Goal: Register for event/course

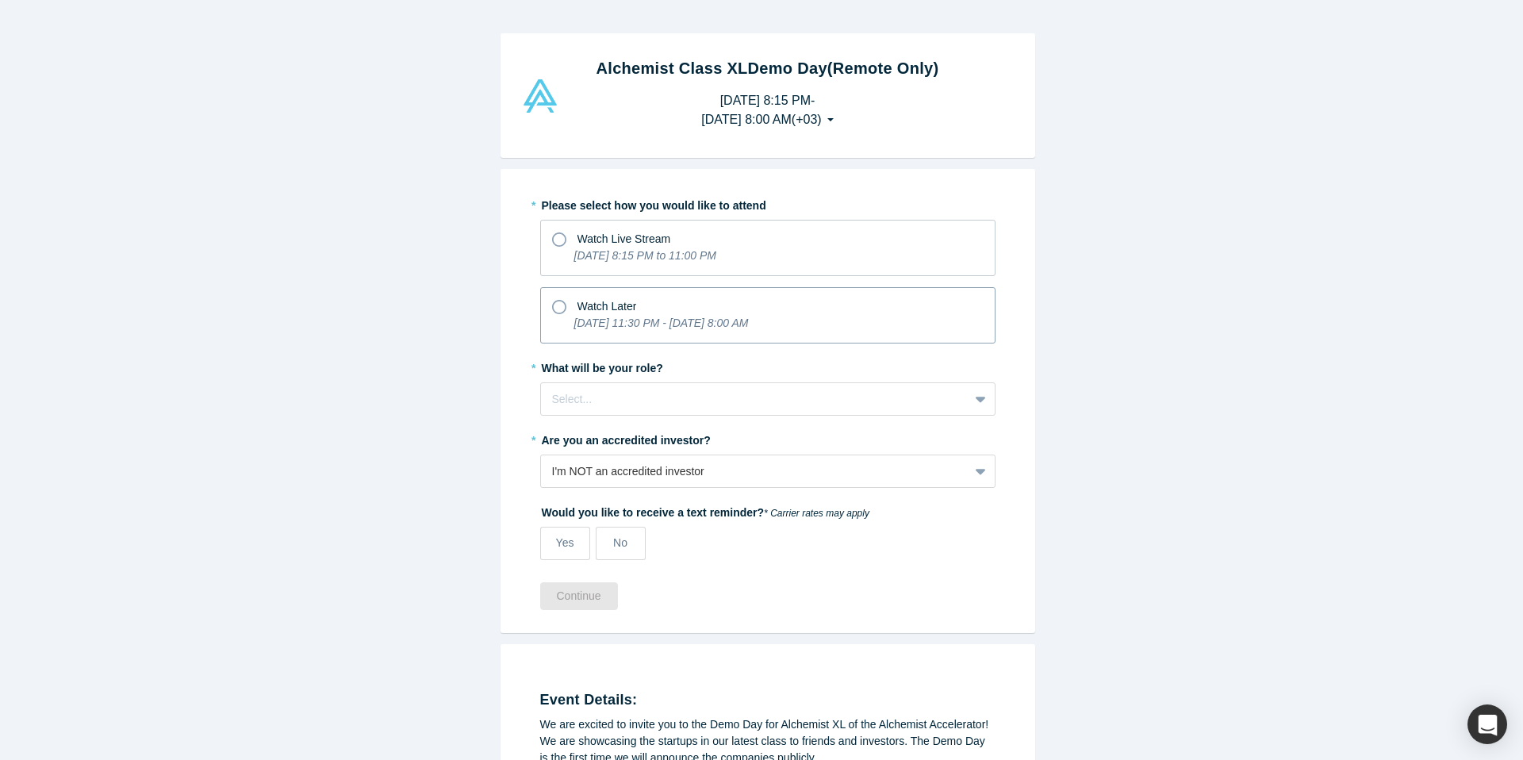
click at [712, 328] on icon "[DATE] 11:30 PM - [DATE] 8:00 AM" at bounding box center [661, 322] width 174 height 13
click at [0, 0] on input "Watch Later [DATE] 11:30 PM - [DATE] 8:00 AM" at bounding box center [0, 0] width 0 height 0
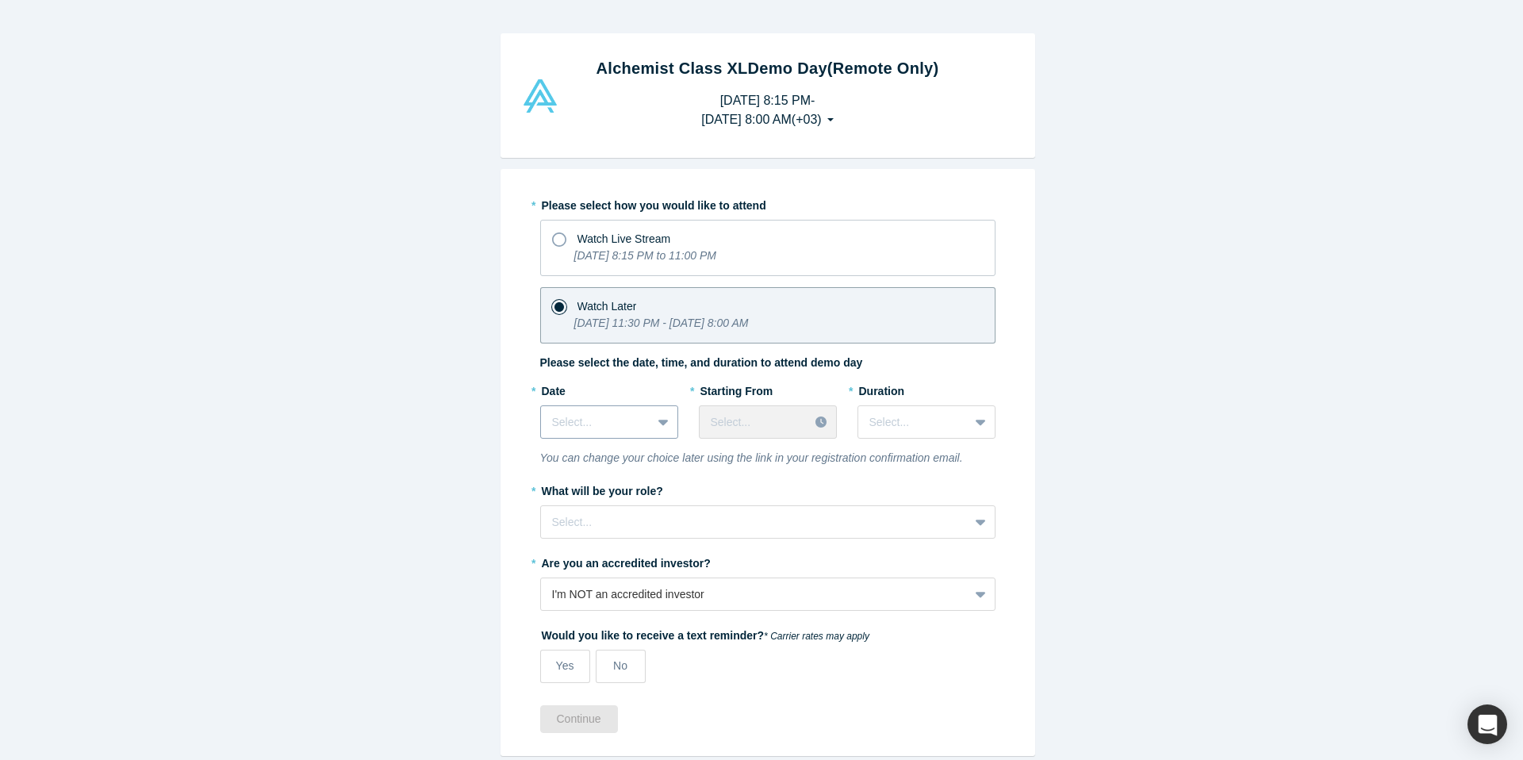
click at [624, 411] on div "Select..." at bounding box center [596, 422] width 110 height 26
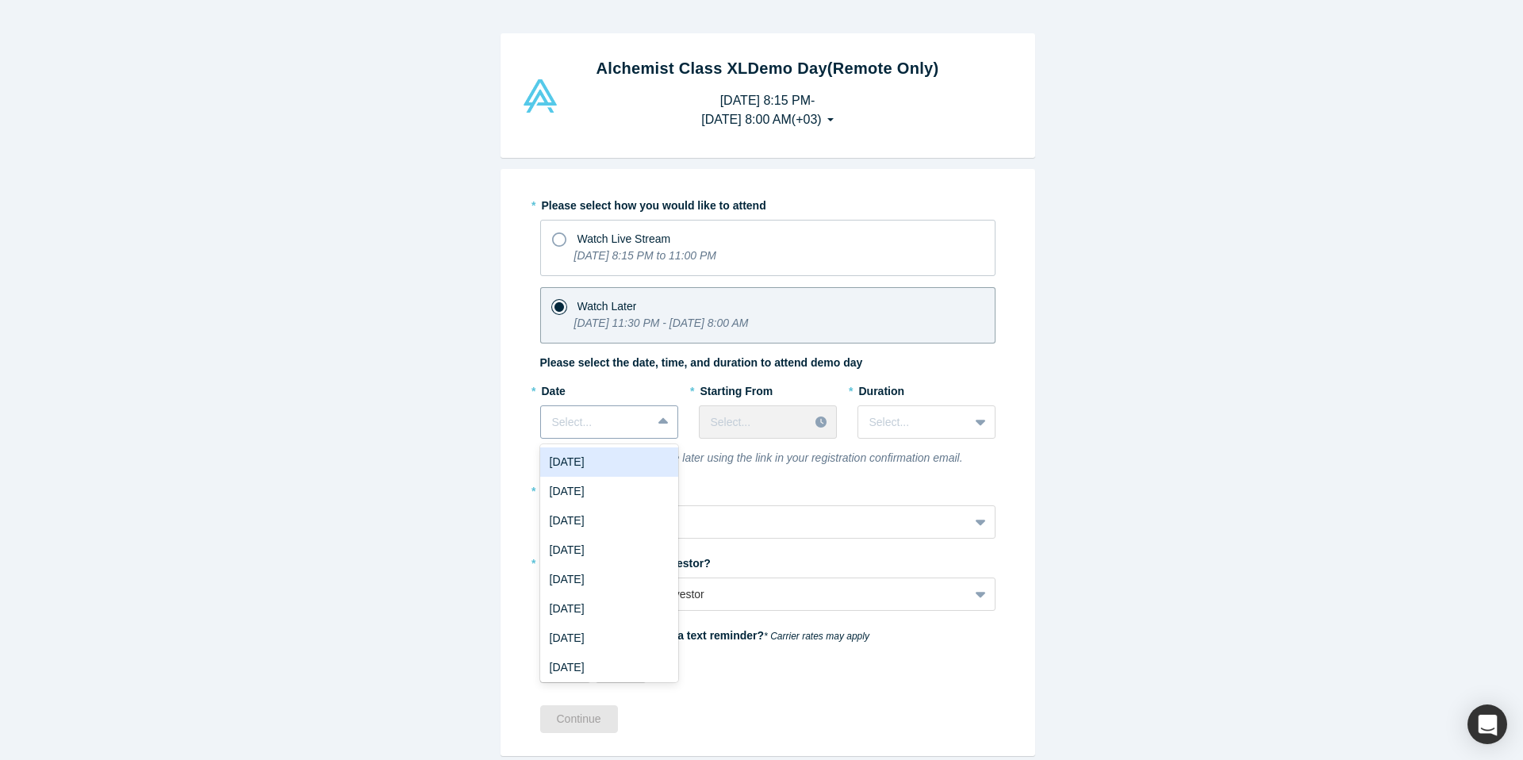
click at [623, 414] on div at bounding box center [596, 422] width 88 height 20
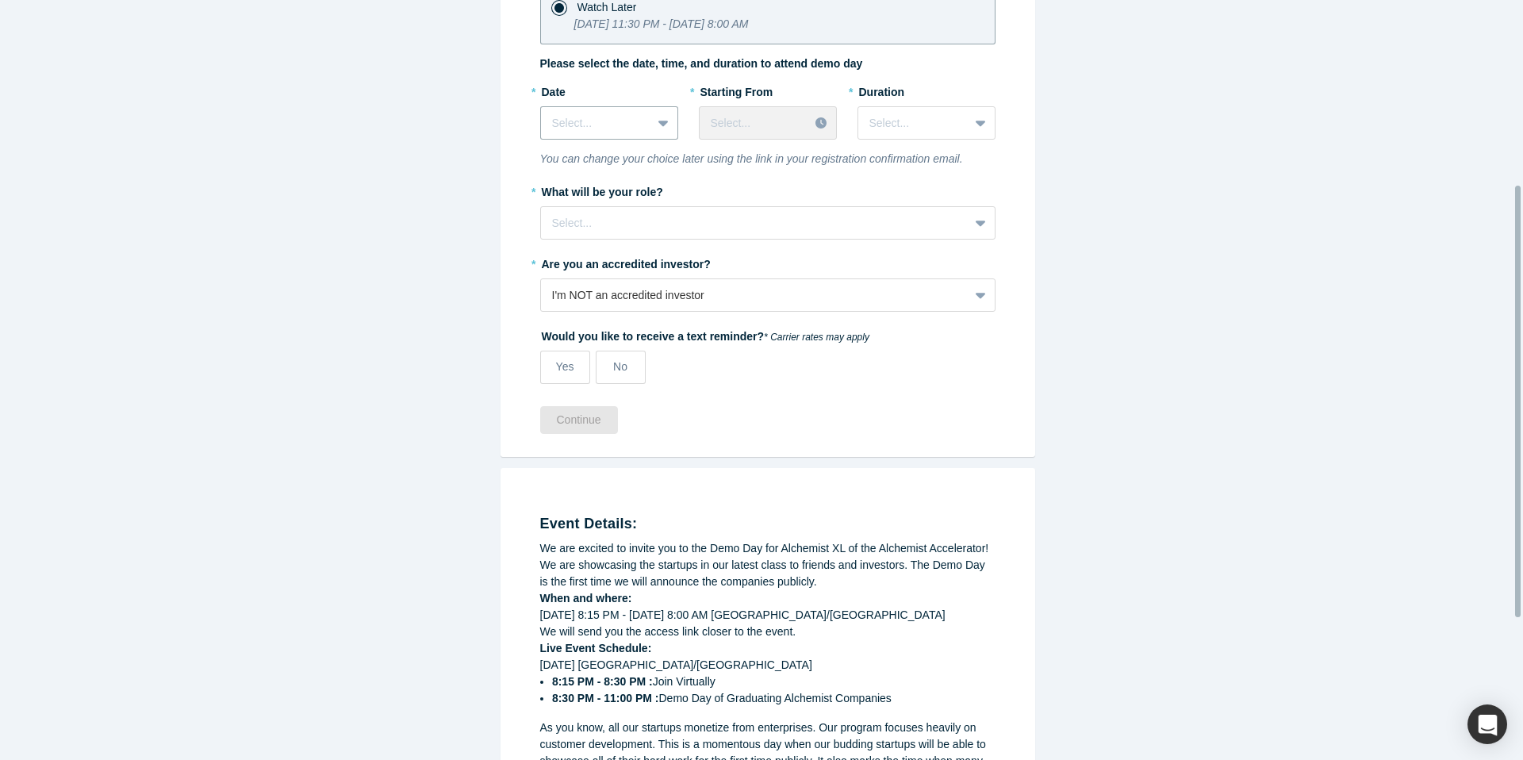
scroll to position [278, 0]
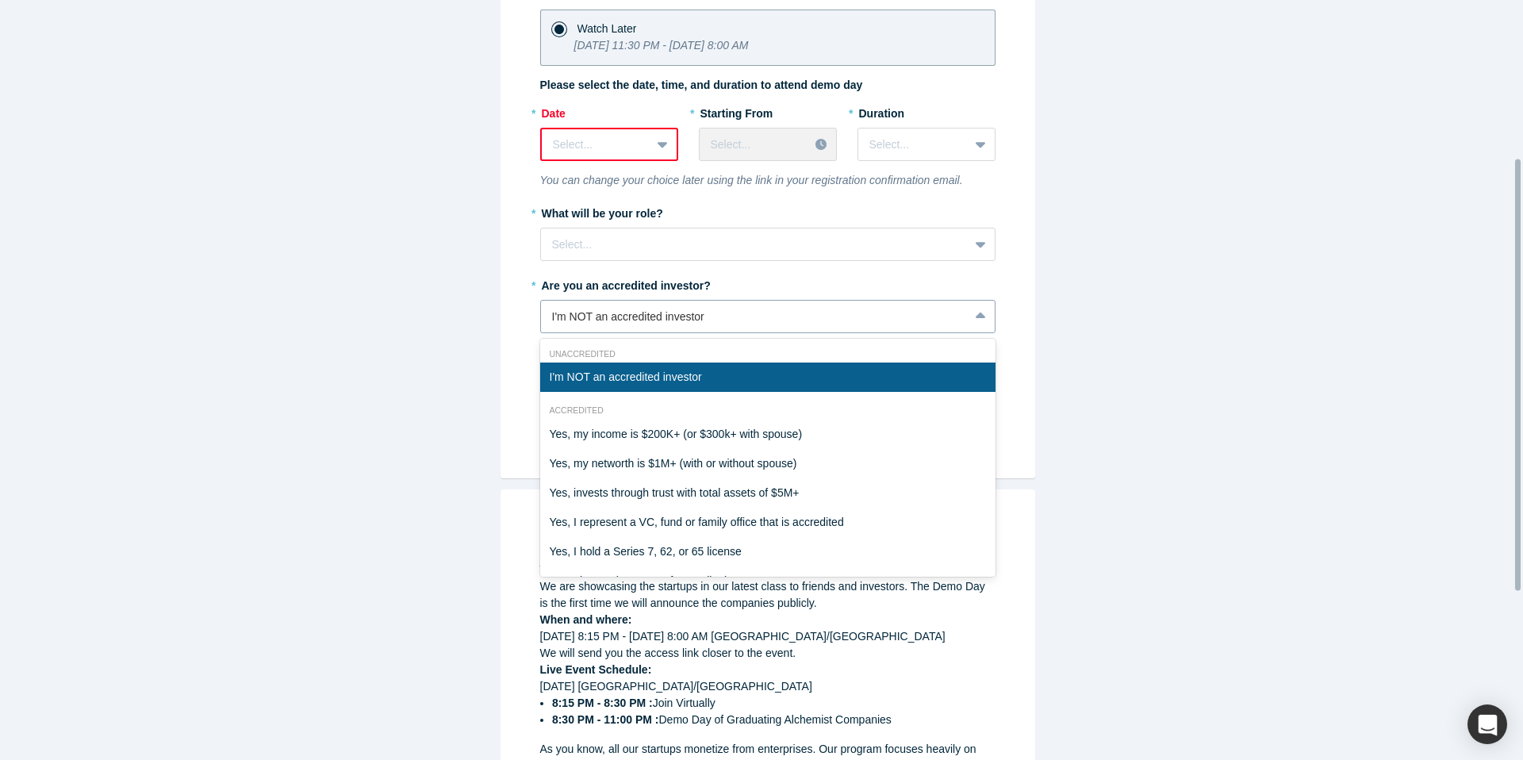
click at [695, 316] on div "I'm NOT an accredited investor" at bounding box center [754, 316] width 405 height 17
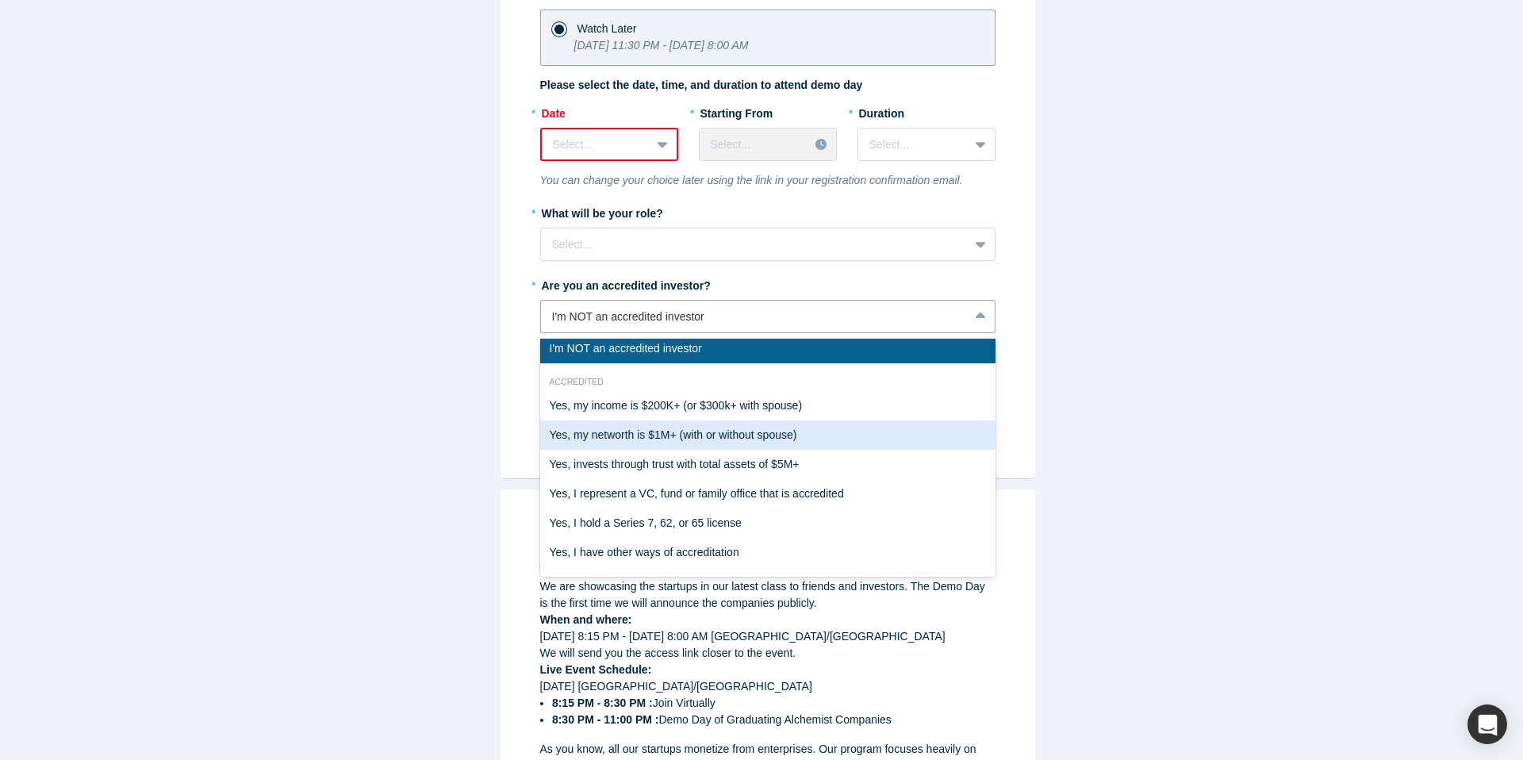
scroll to position [0, 0]
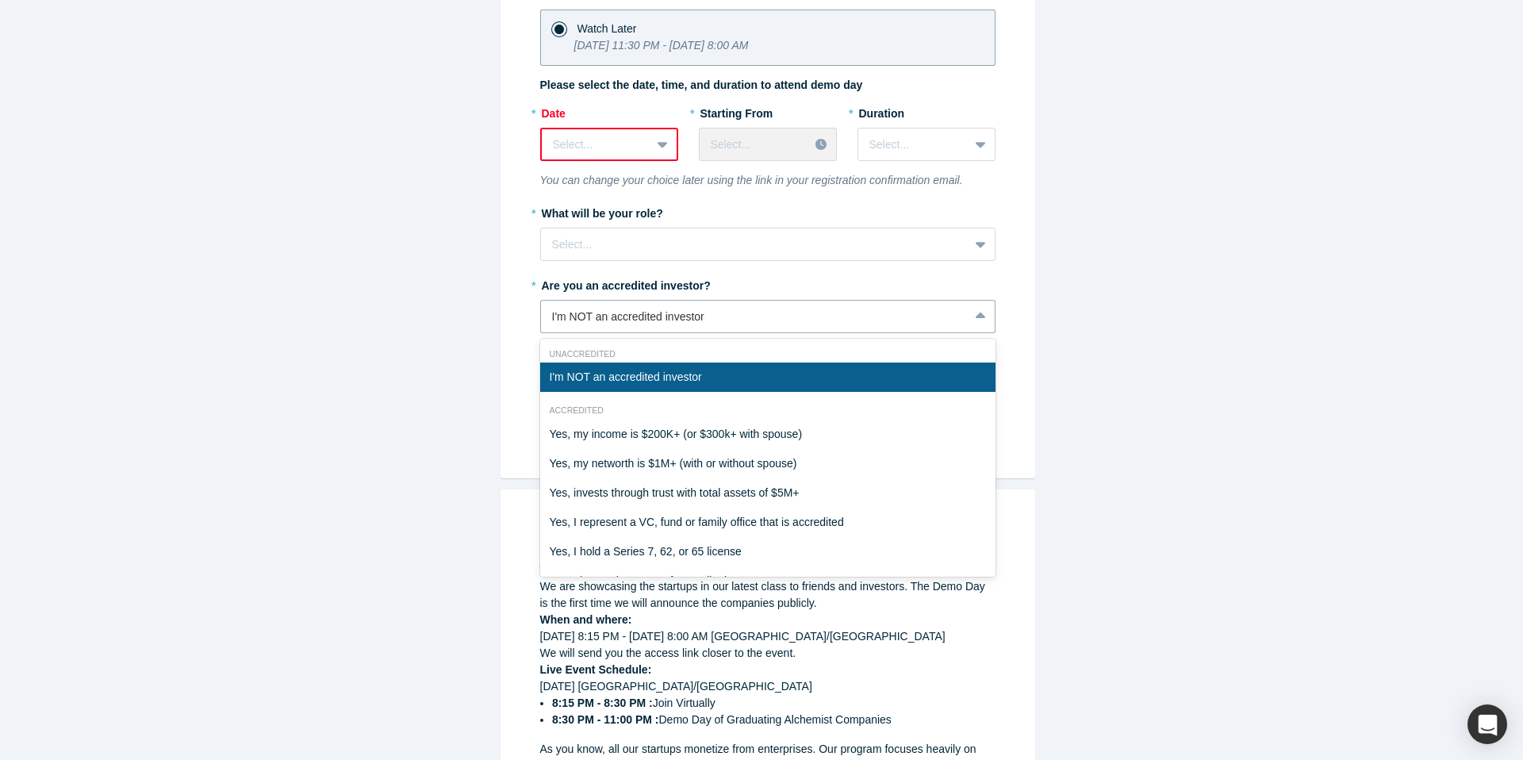
click at [699, 387] on div "I'm NOT an accredited investor" at bounding box center [767, 376] width 455 height 29
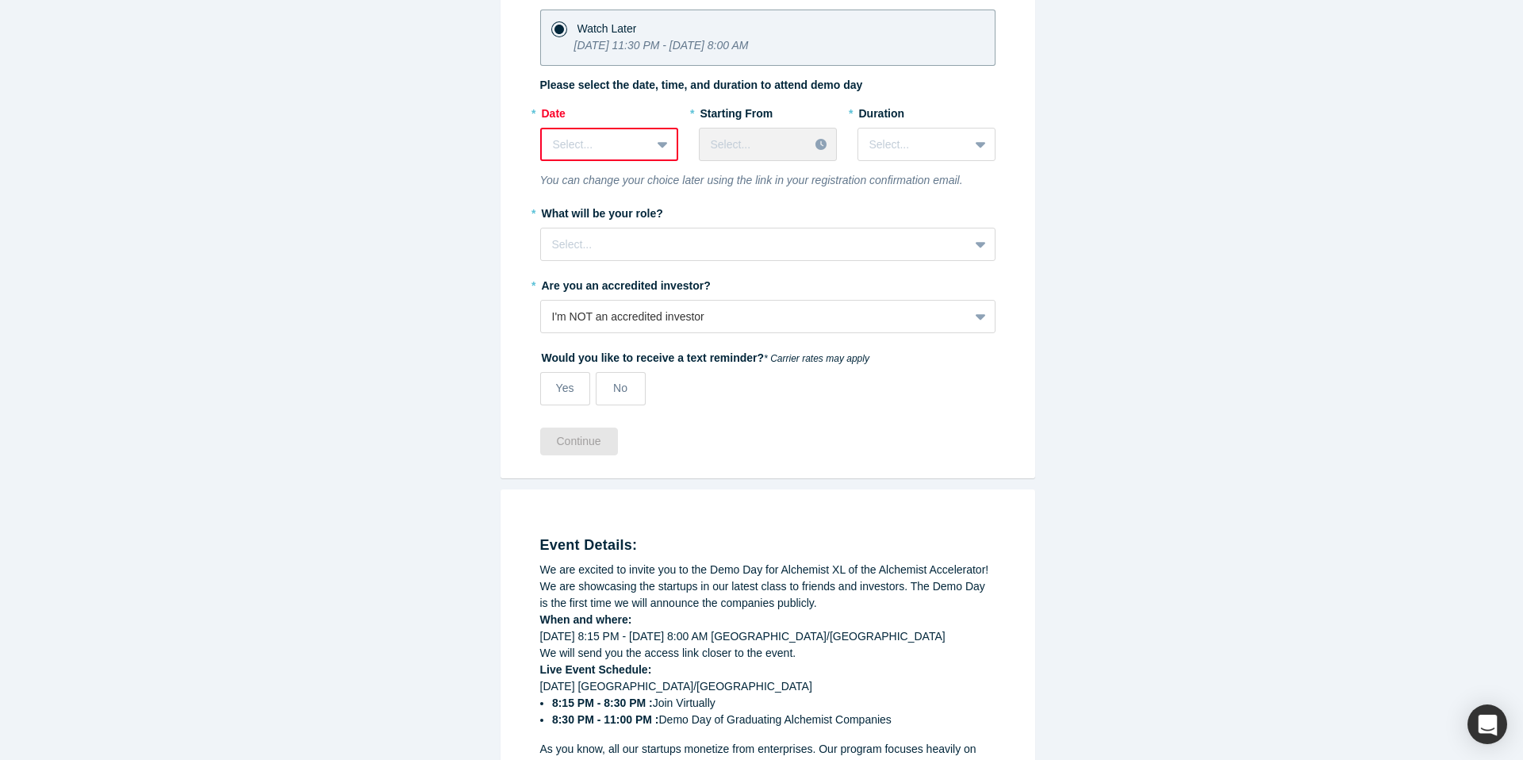
click at [642, 163] on div "* Date Select..." at bounding box center [609, 136] width 138 height 72
click at [651, 154] on div at bounding box center [663, 144] width 25 height 29
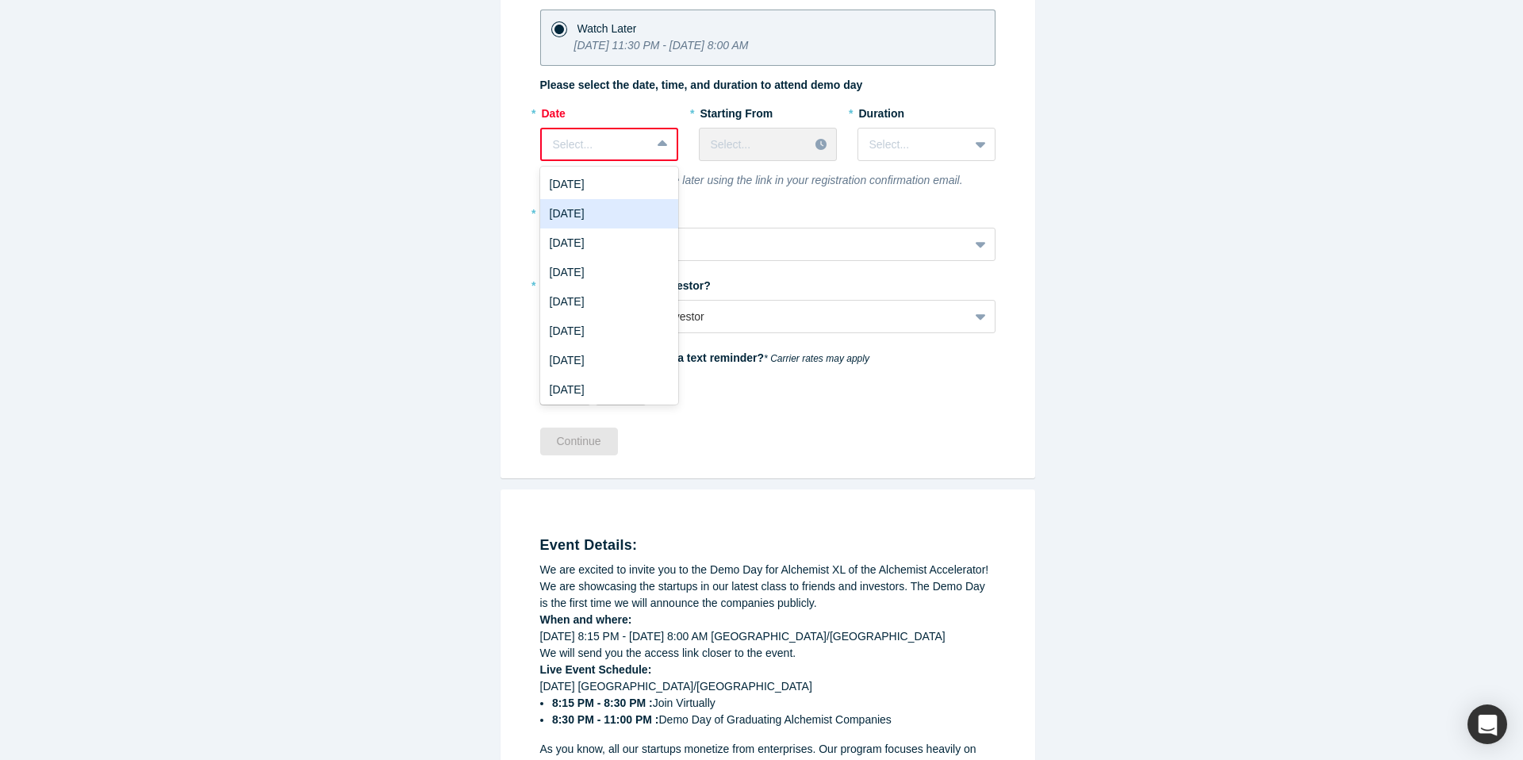
click at [623, 201] on div "[DATE]" at bounding box center [609, 213] width 138 height 29
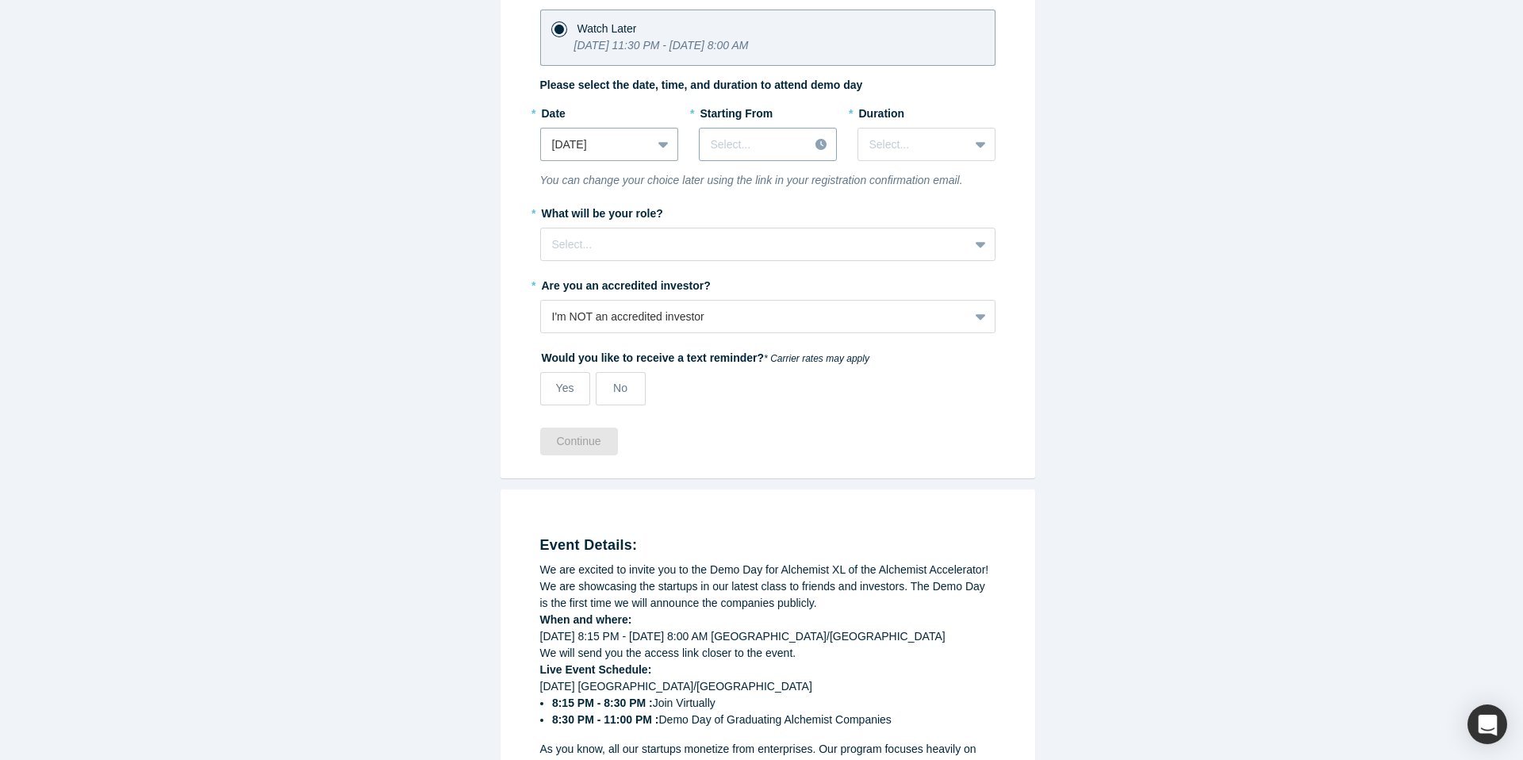
click at [731, 140] on div at bounding box center [754, 145] width 87 height 20
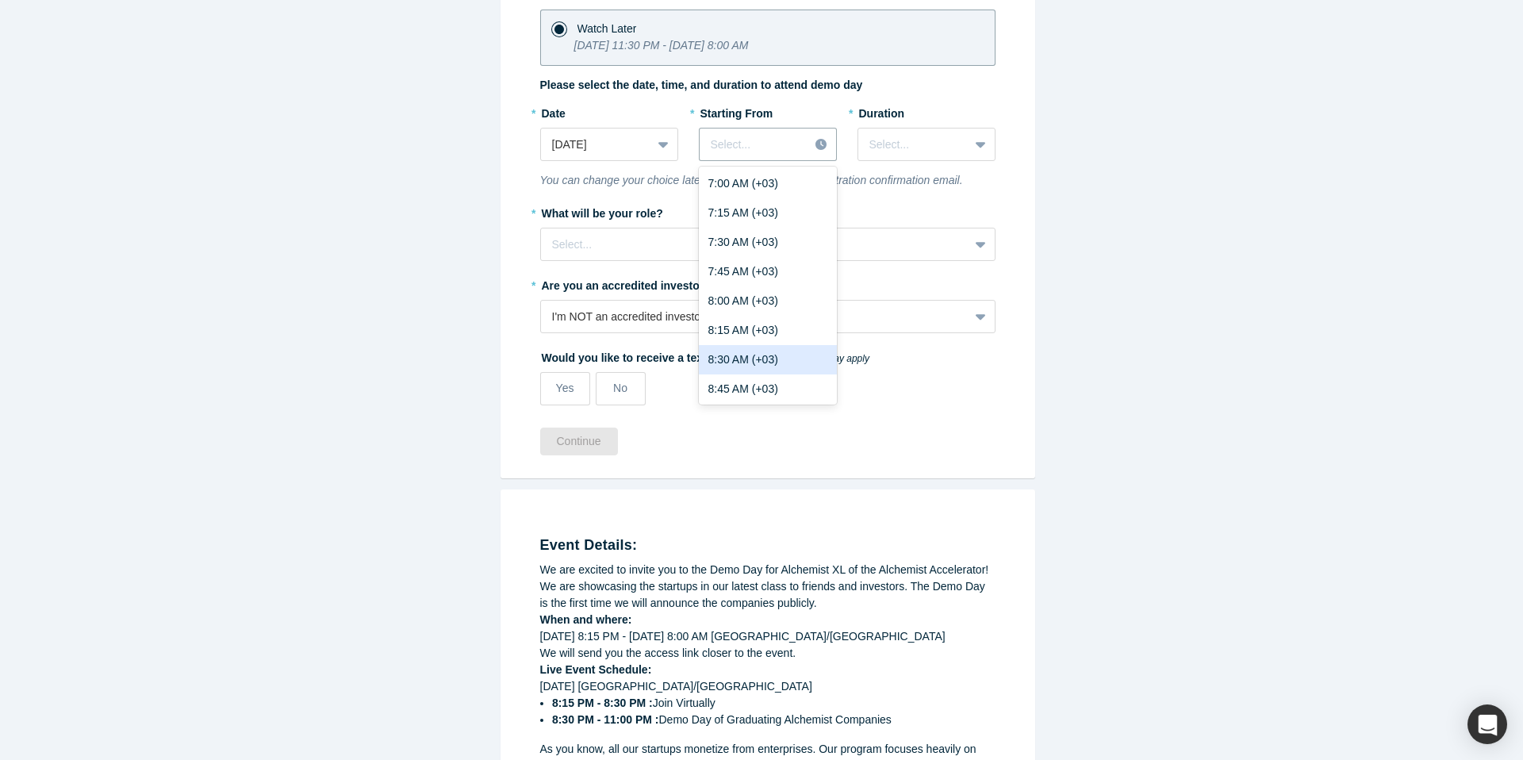
click at [784, 361] on div "8:30 AM (+03)" at bounding box center [768, 359] width 138 height 29
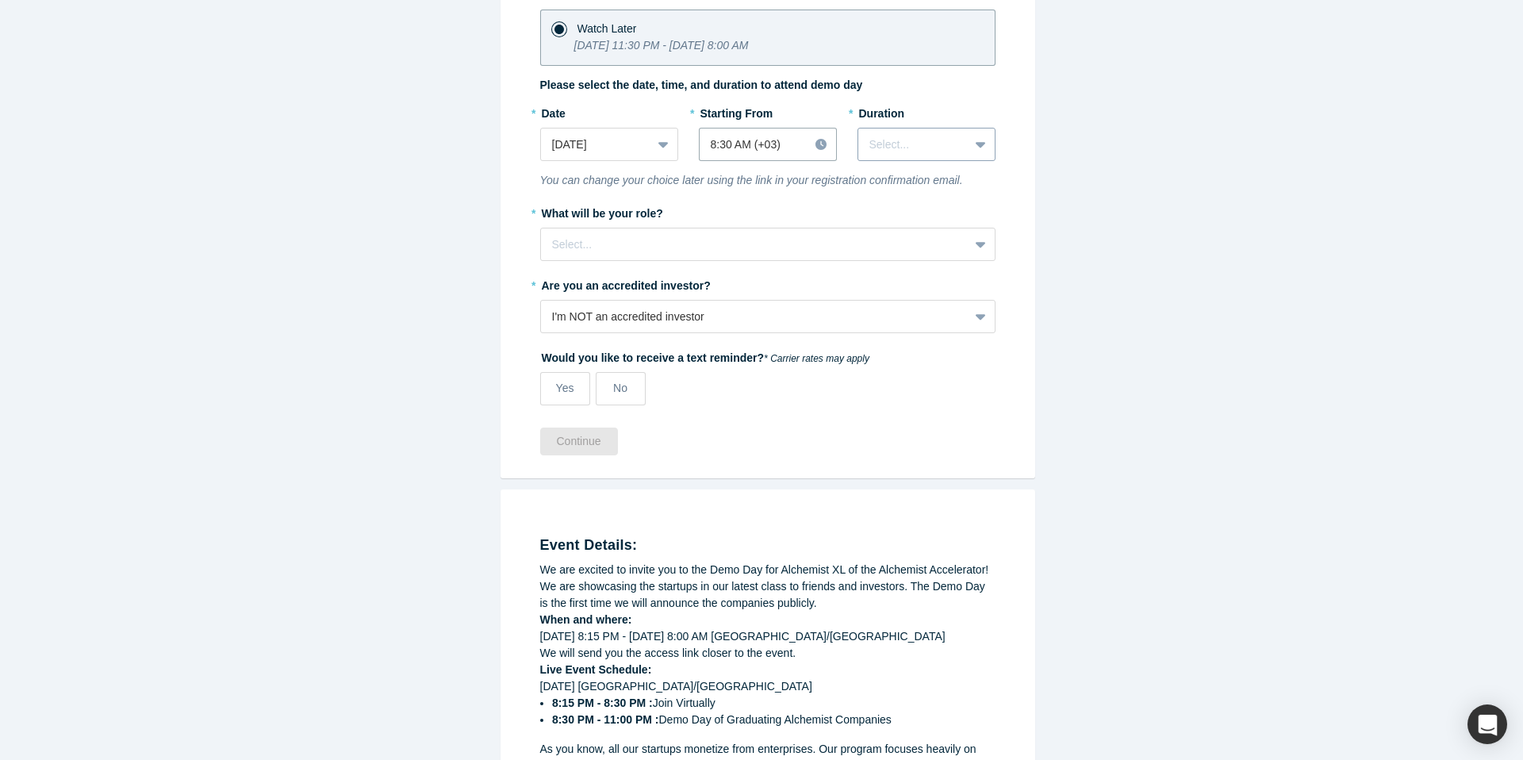
click at [929, 140] on div at bounding box center [913, 145] width 88 height 20
click at [903, 316] on div "3 hours" at bounding box center [926, 330] width 138 height 29
click at [842, 239] on div at bounding box center [754, 245] width 405 height 20
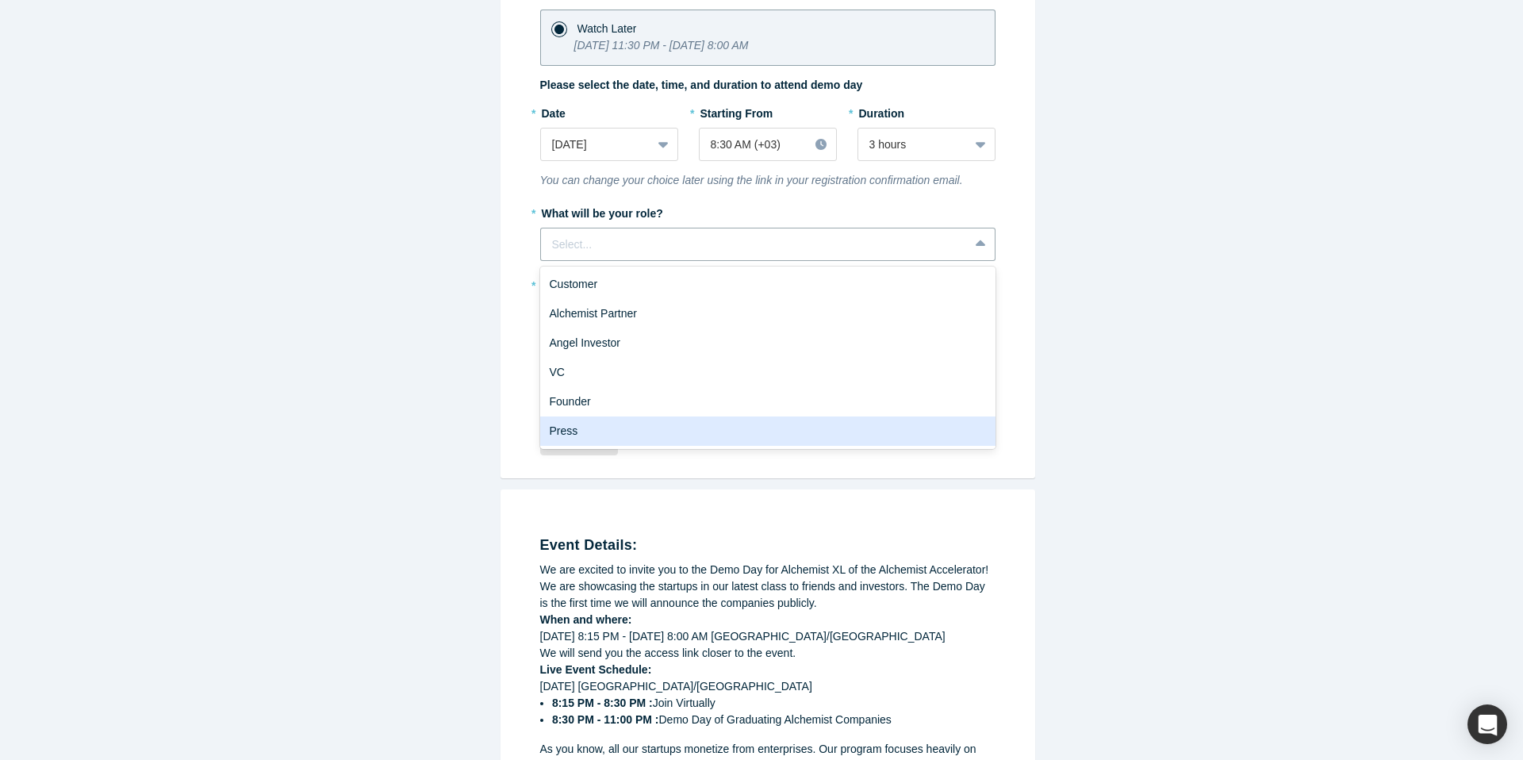
click at [624, 421] on div "Press" at bounding box center [767, 430] width 455 height 29
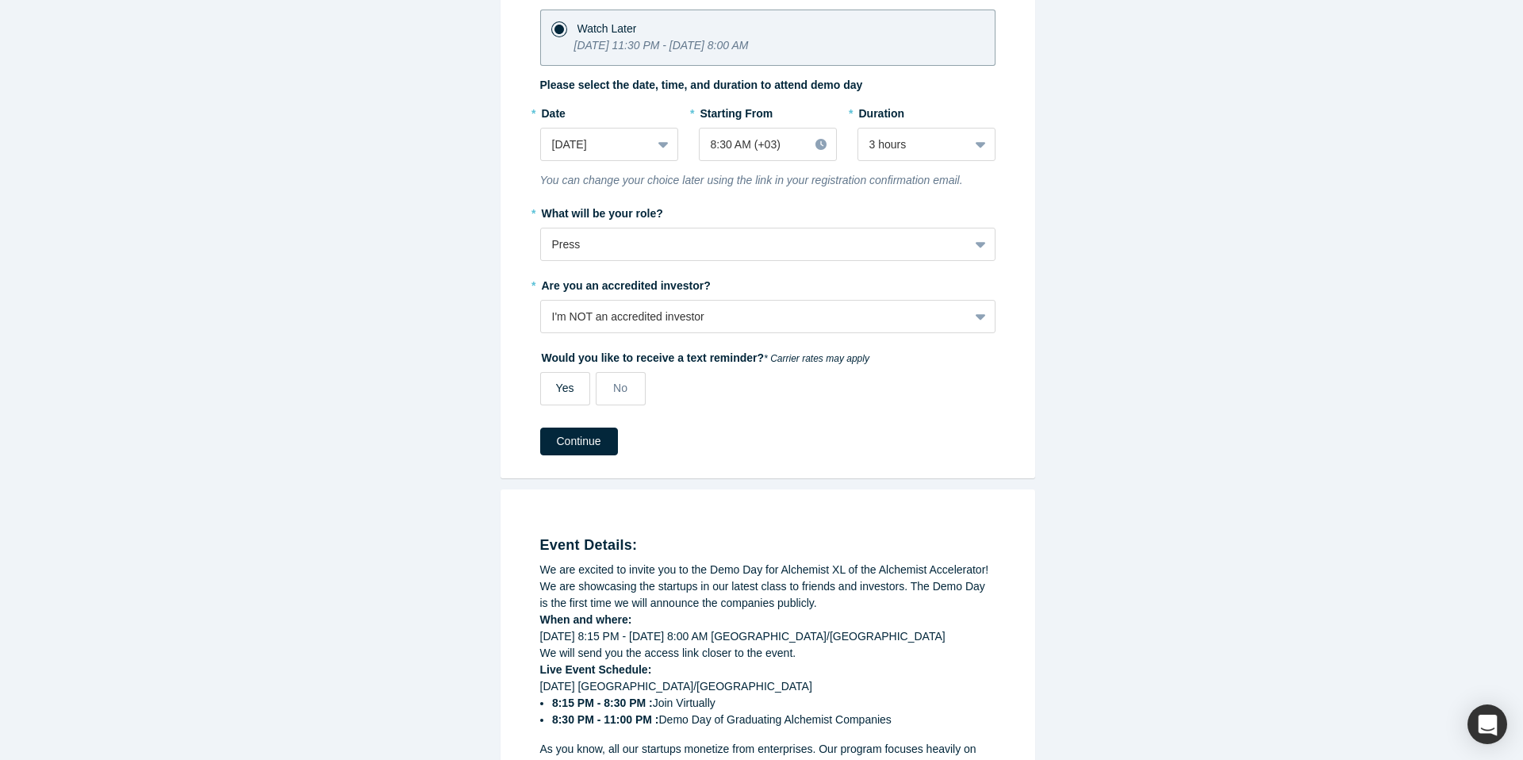
click at [574, 391] on label "Yes" at bounding box center [565, 388] width 50 height 33
click at [0, 0] on input "Yes" at bounding box center [0, 0] width 0 height 0
select select "US"
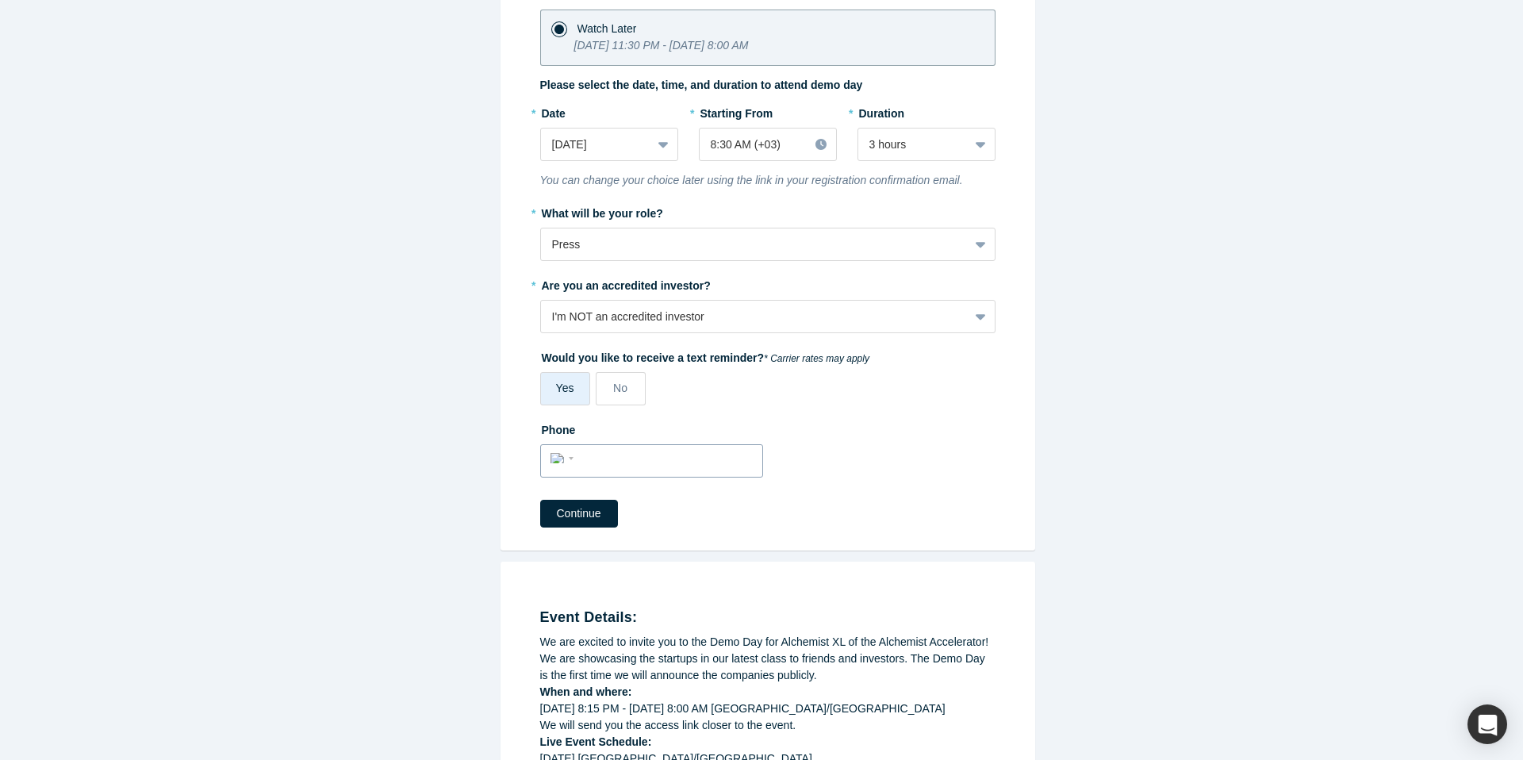
click at [586, 459] on input "tel" at bounding box center [666, 458] width 174 height 23
click at [855, 456] on div "Phone International [GEOGRAPHIC_DATA] [GEOGRAPHIC_DATA] [GEOGRAPHIC_DATA] [GEOG…" at bounding box center [767, 452] width 455 height 72
click at [625, 385] on label "No" at bounding box center [621, 388] width 50 height 33
click at [0, 0] on input "No" at bounding box center [0, 0] width 0 height 0
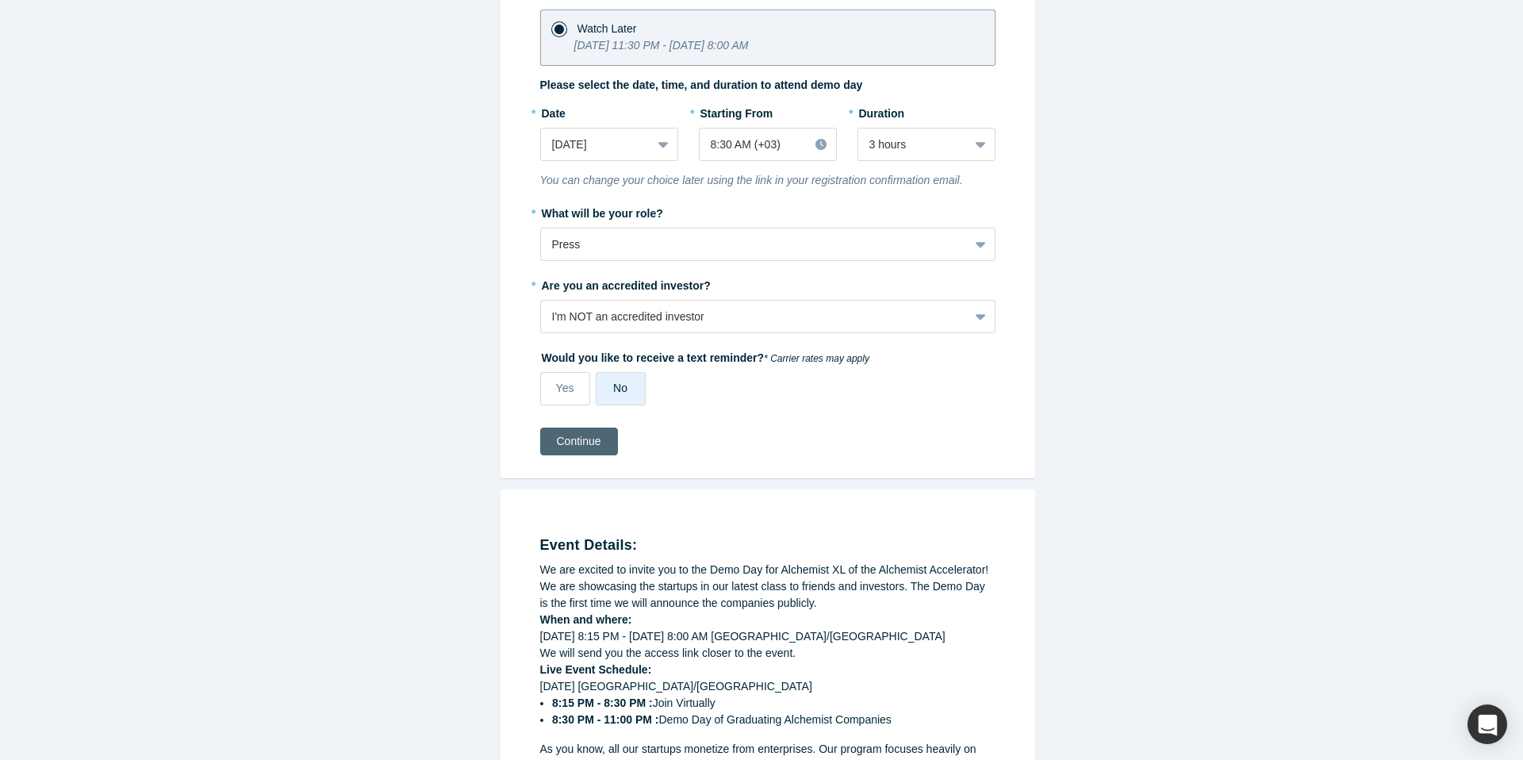
click at [587, 432] on button "Continue" at bounding box center [579, 441] width 78 height 28
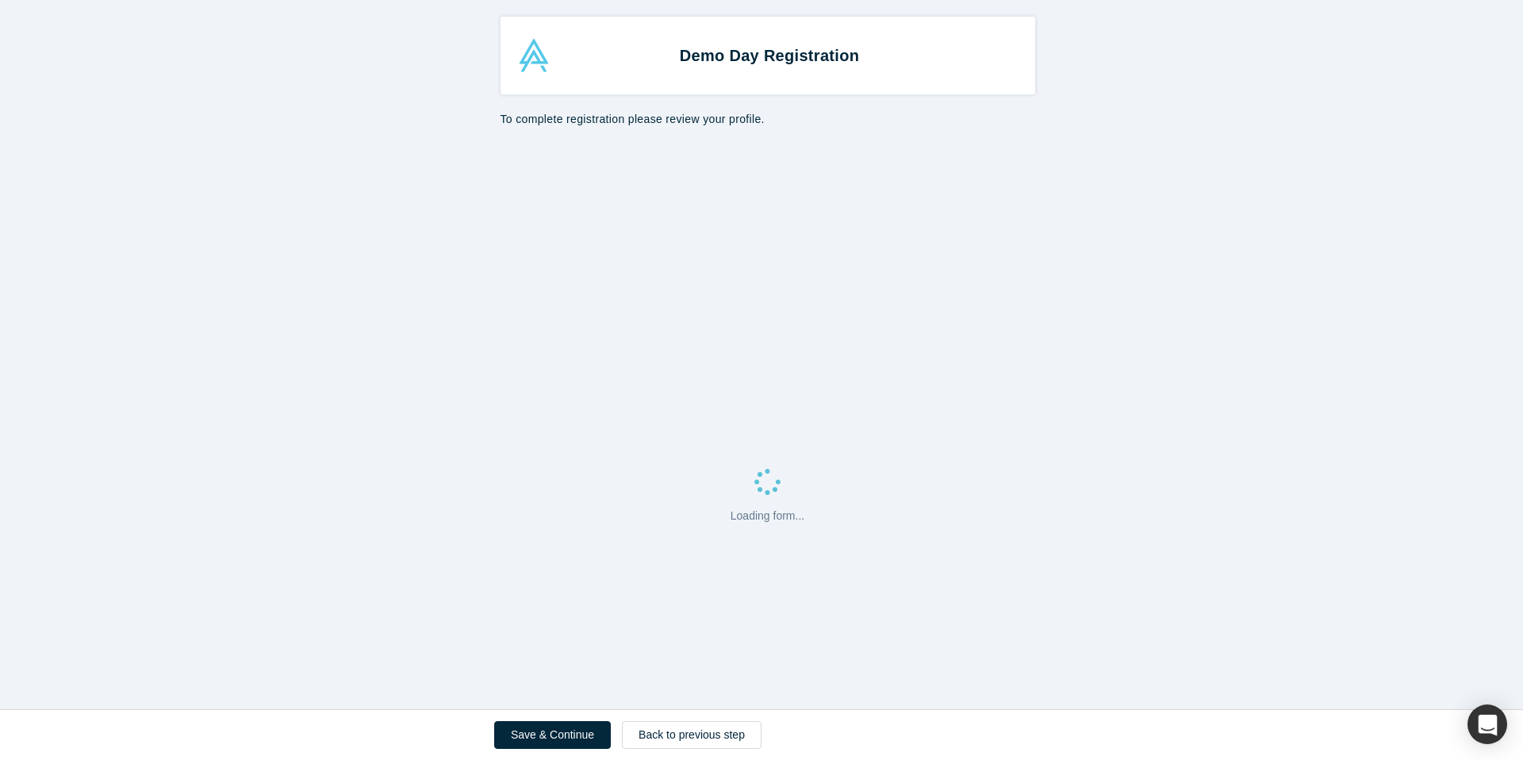
select select "US"
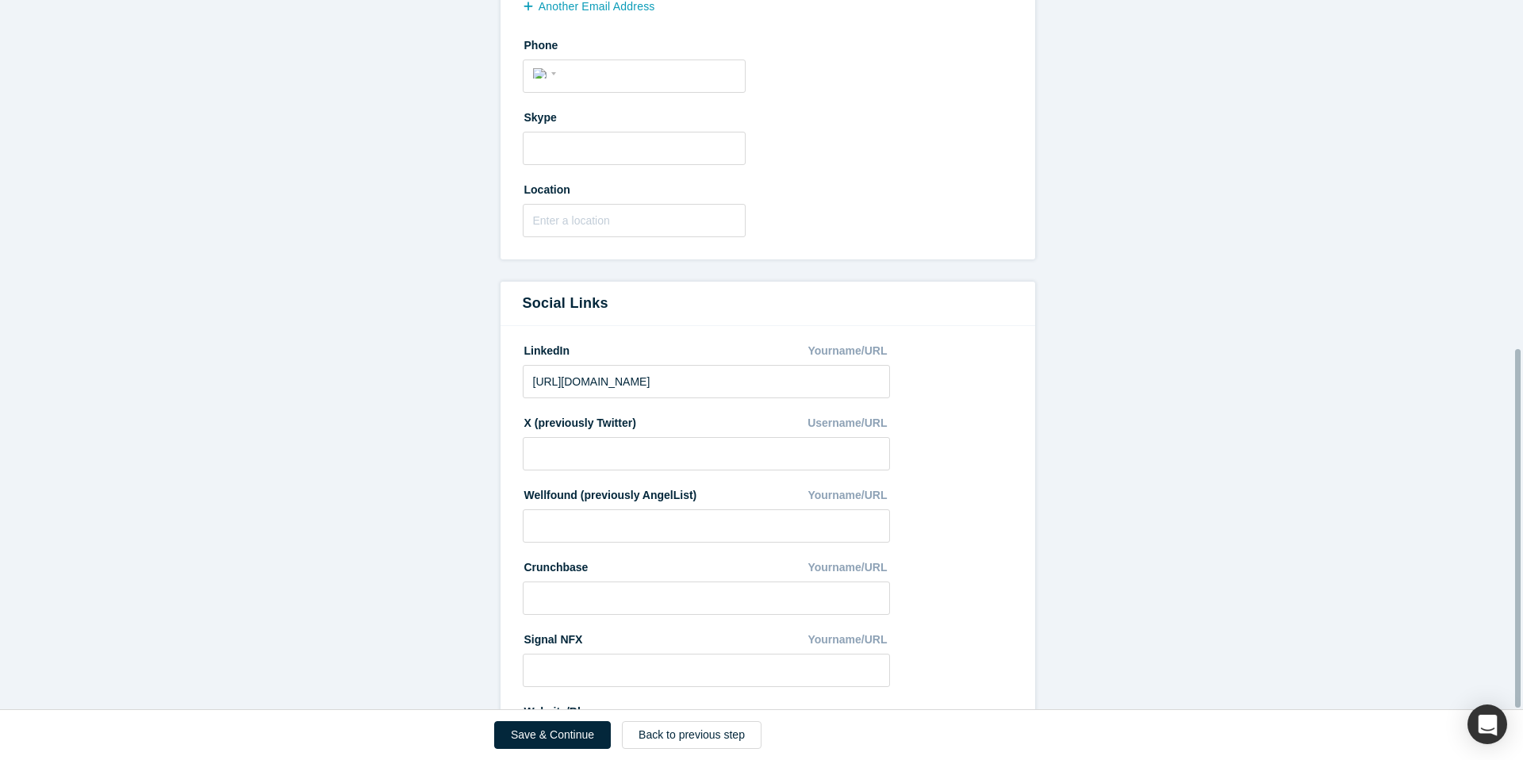
scroll to position [688, 0]
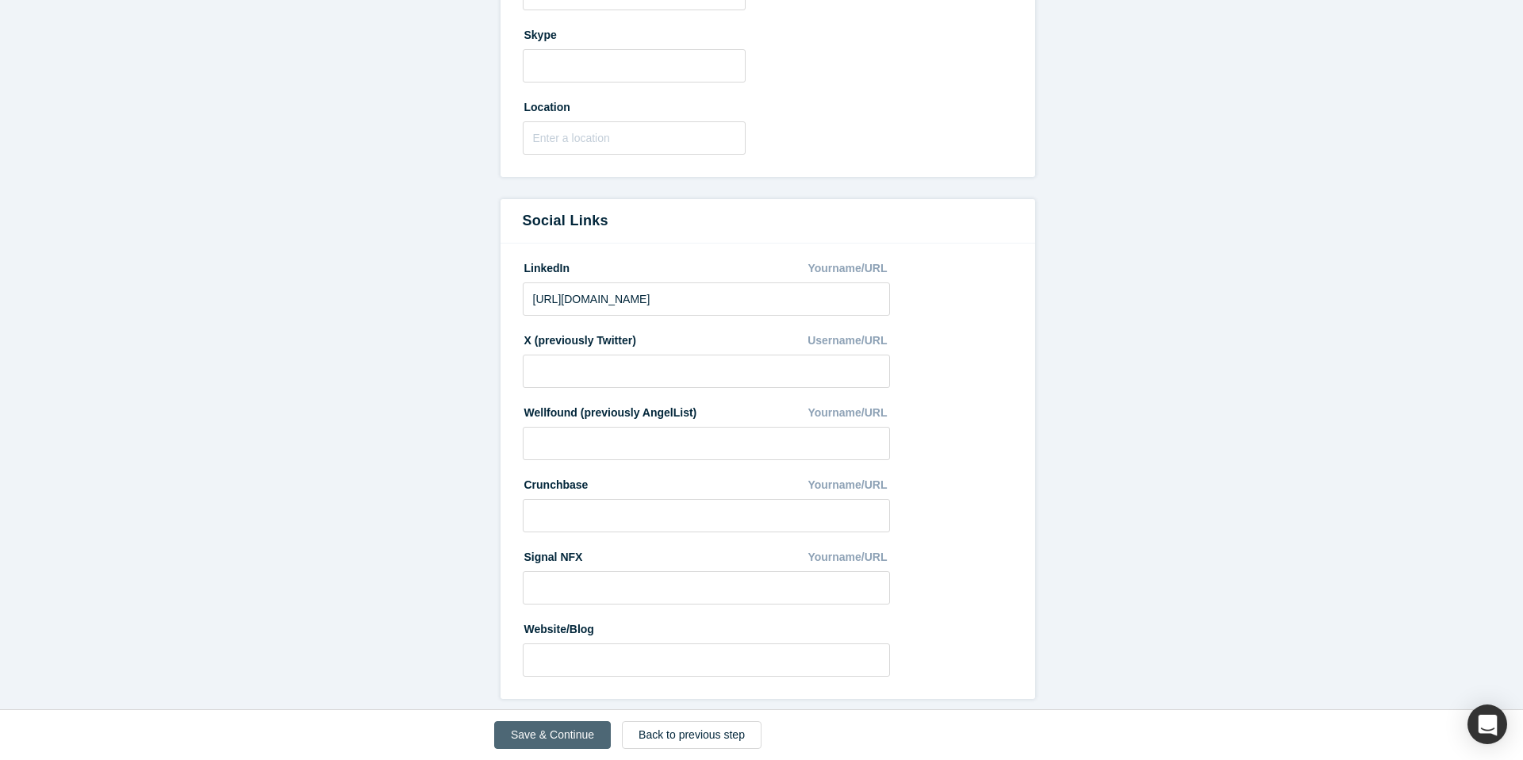
click at [566, 748] on button "Save & Continue" at bounding box center [552, 735] width 117 height 28
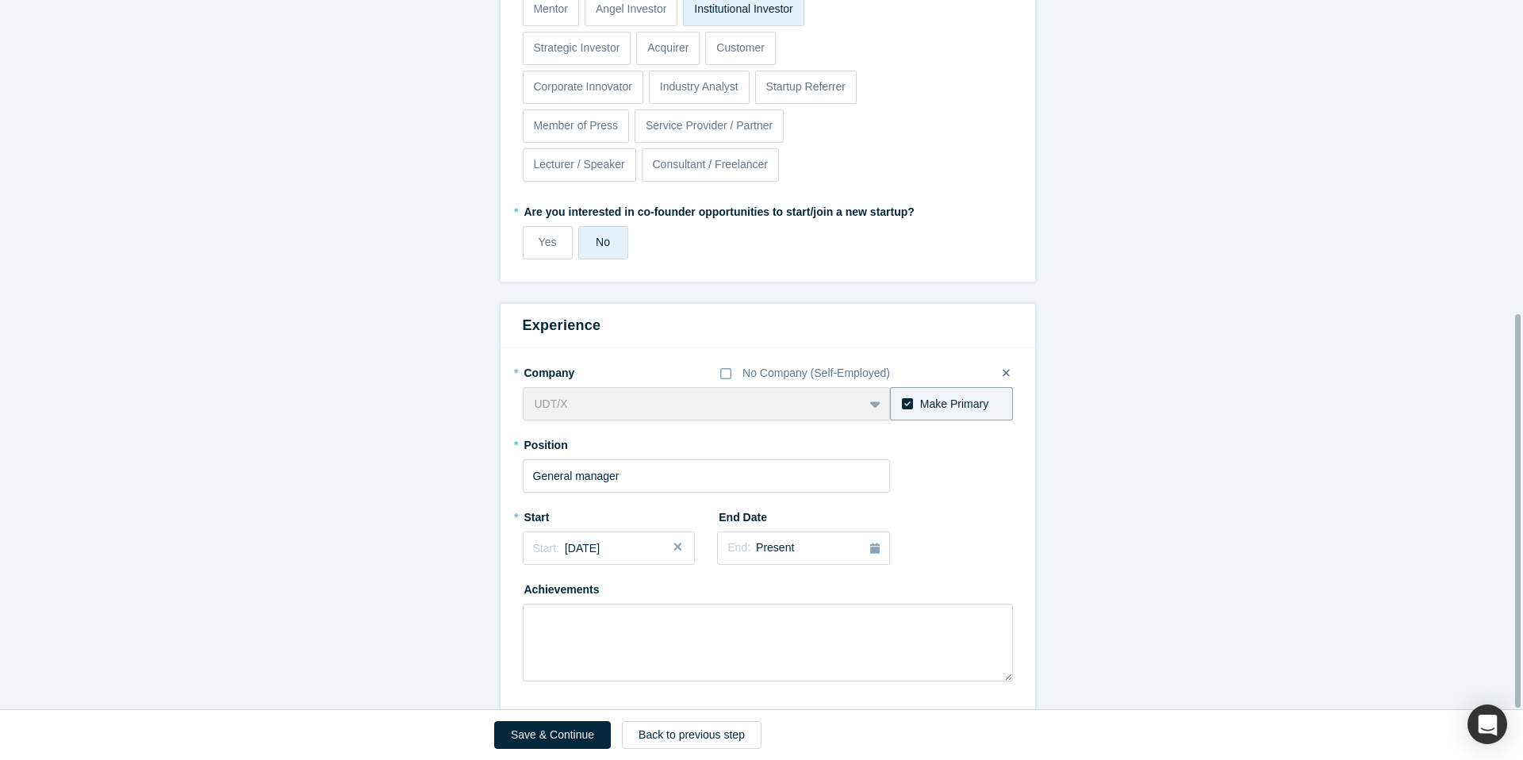
scroll to position [565, 0]
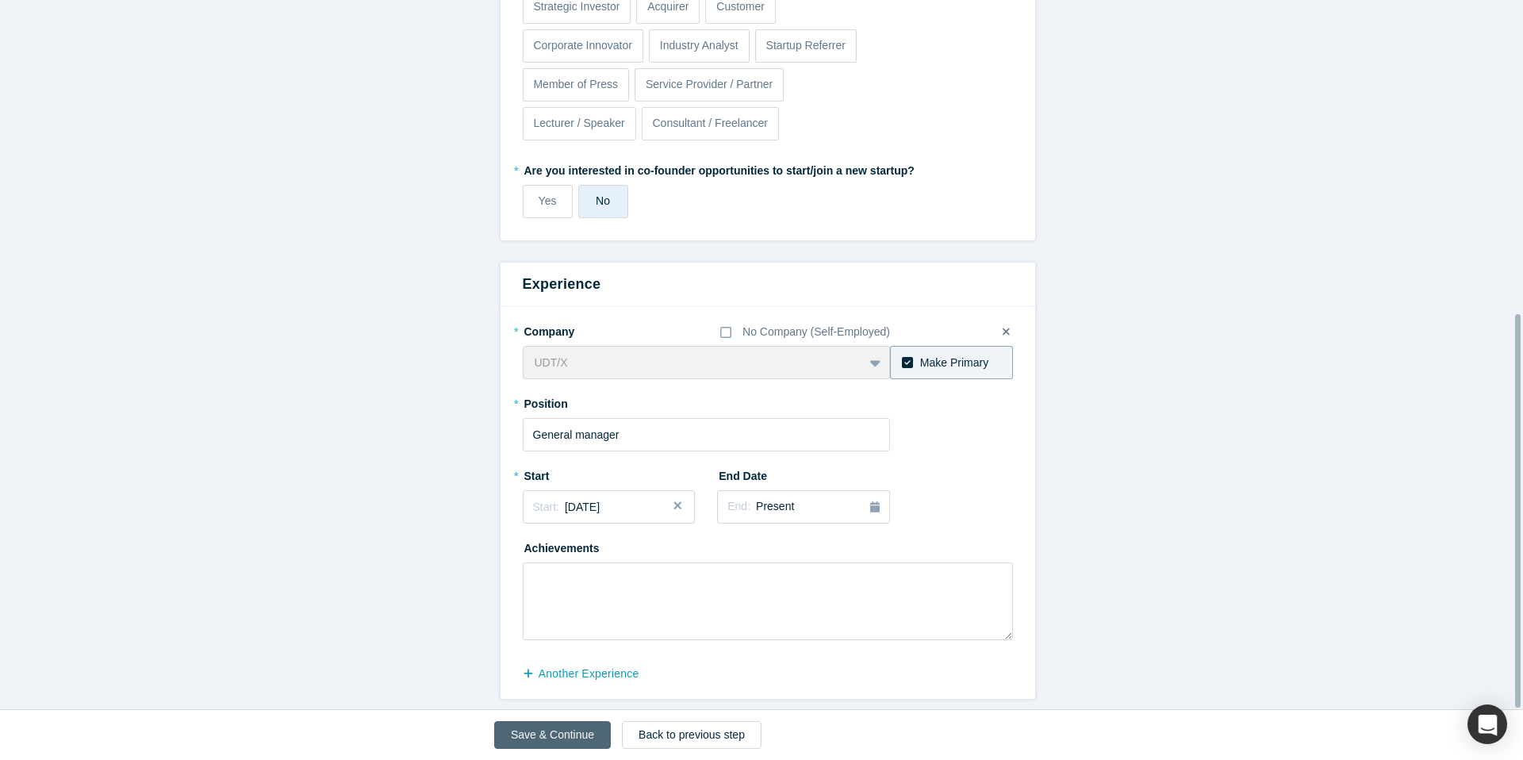
click at [575, 735] on button "Save & Continue" at bounding box center [552, 735] width 117 height 28
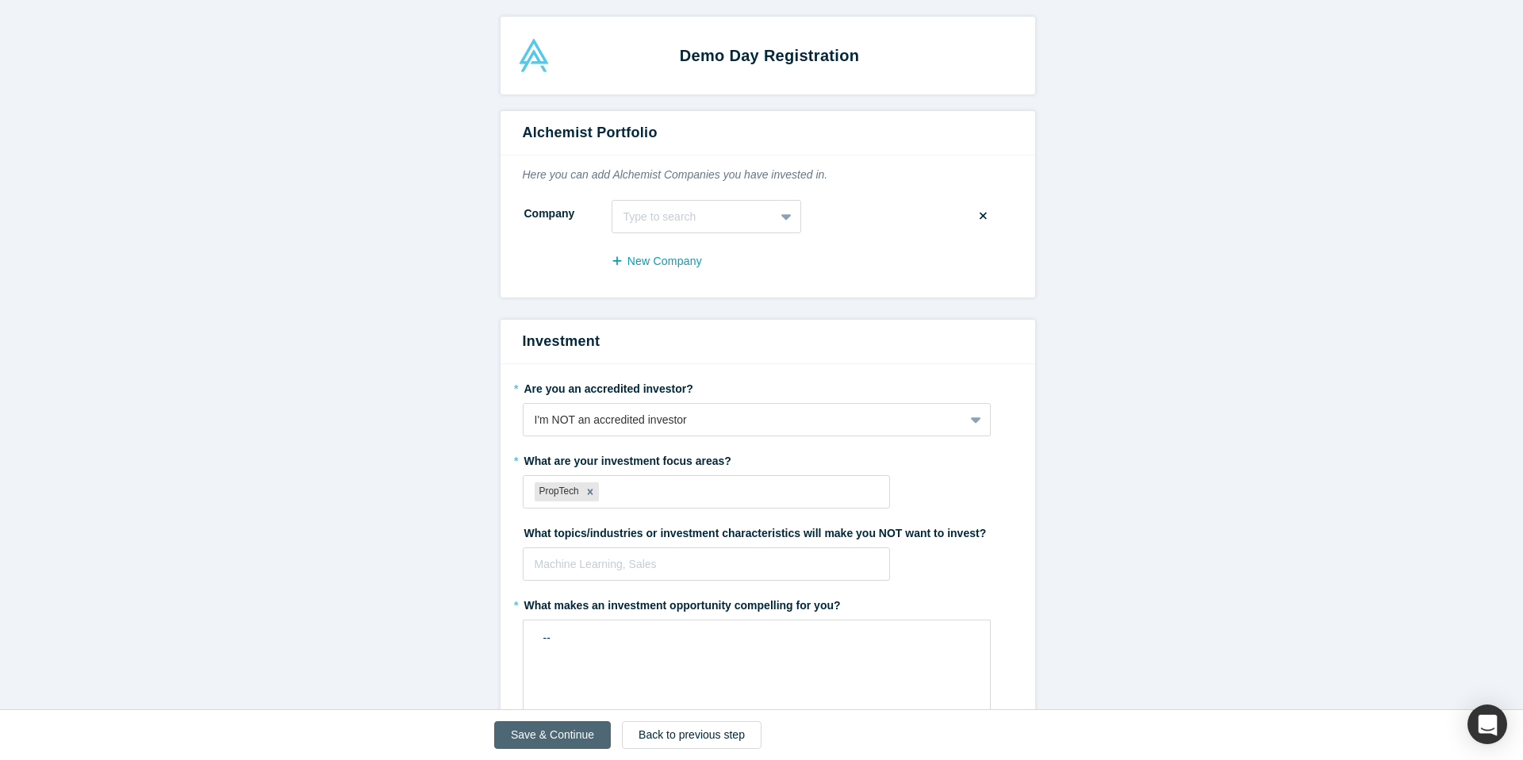
click at [539, 742] on button "Save & Continue" at bounding box center [552, 735] width 117 height 28
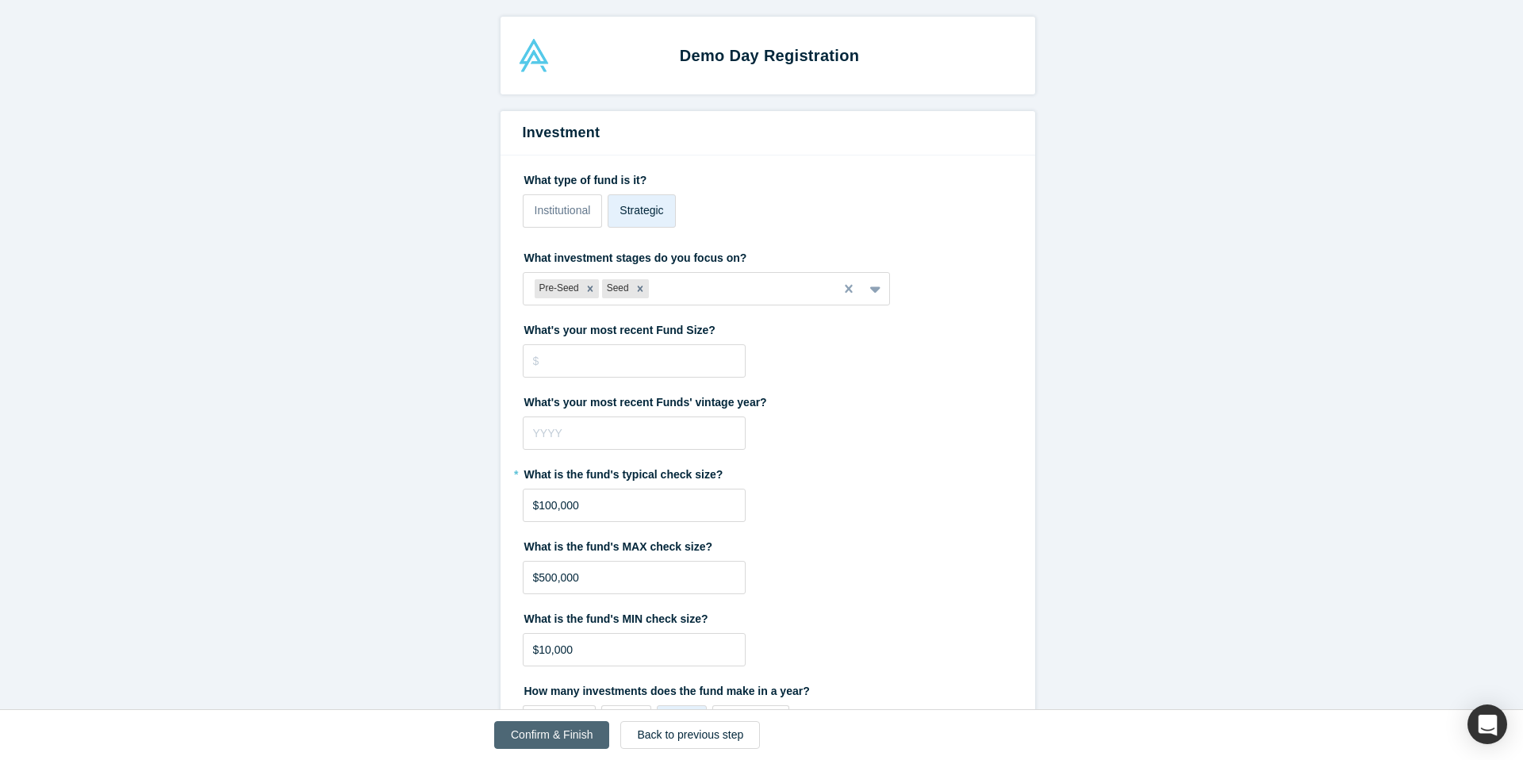
click at [531, 745] on button "Confirm & Finish" at bounding box center [551, 735] width 115 height 28
